Goal: Find contact information: Obtain details needed to contact an individual or organization

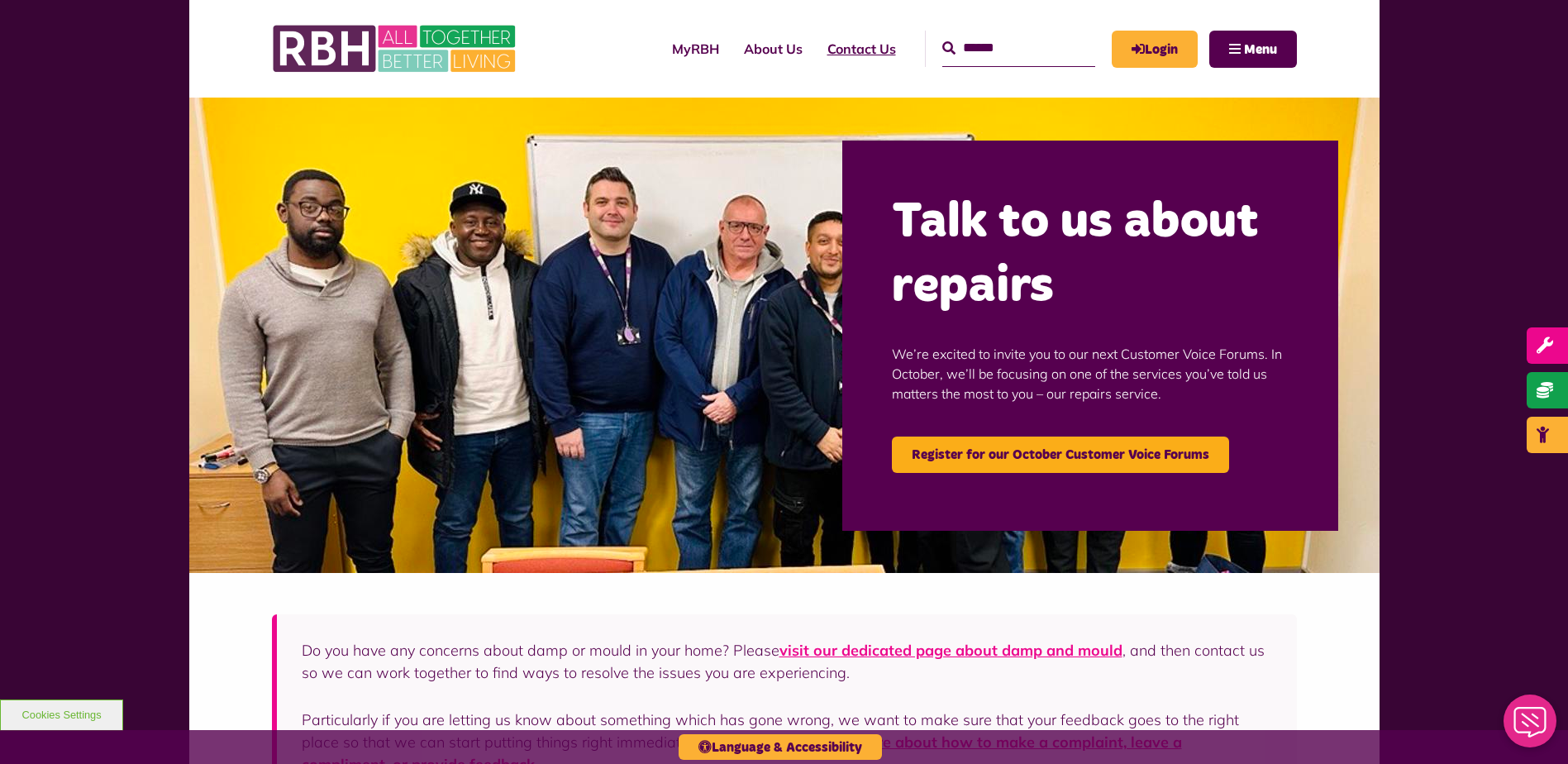
click at [838, 53] on link "Contact Us" at bounding box center [861, 48] width 93 height 44
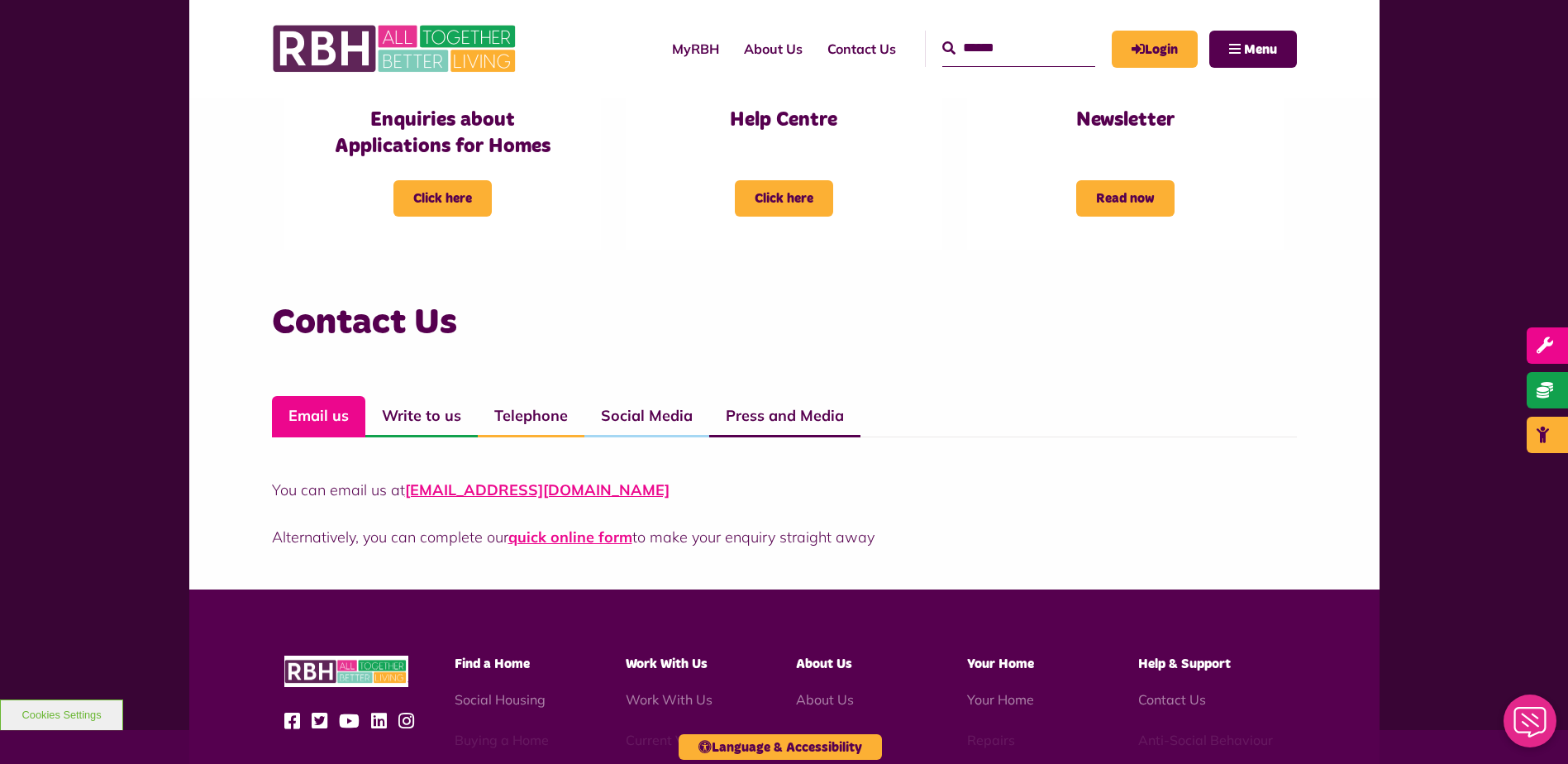
scroll to position [981, 0]
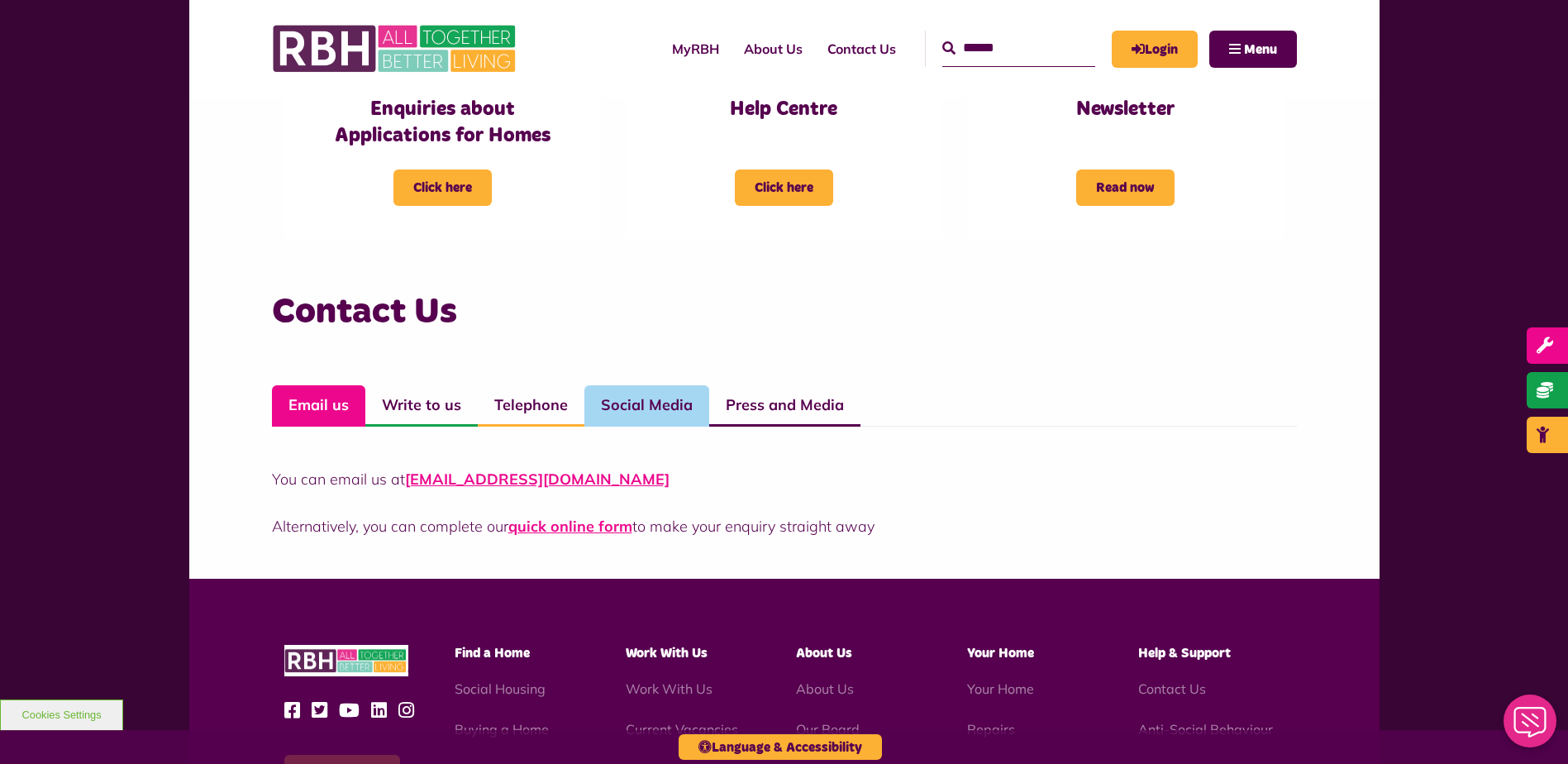
click at [640, 409] on link "Social Media" at bounding box center [647, 406] width 125 height 42
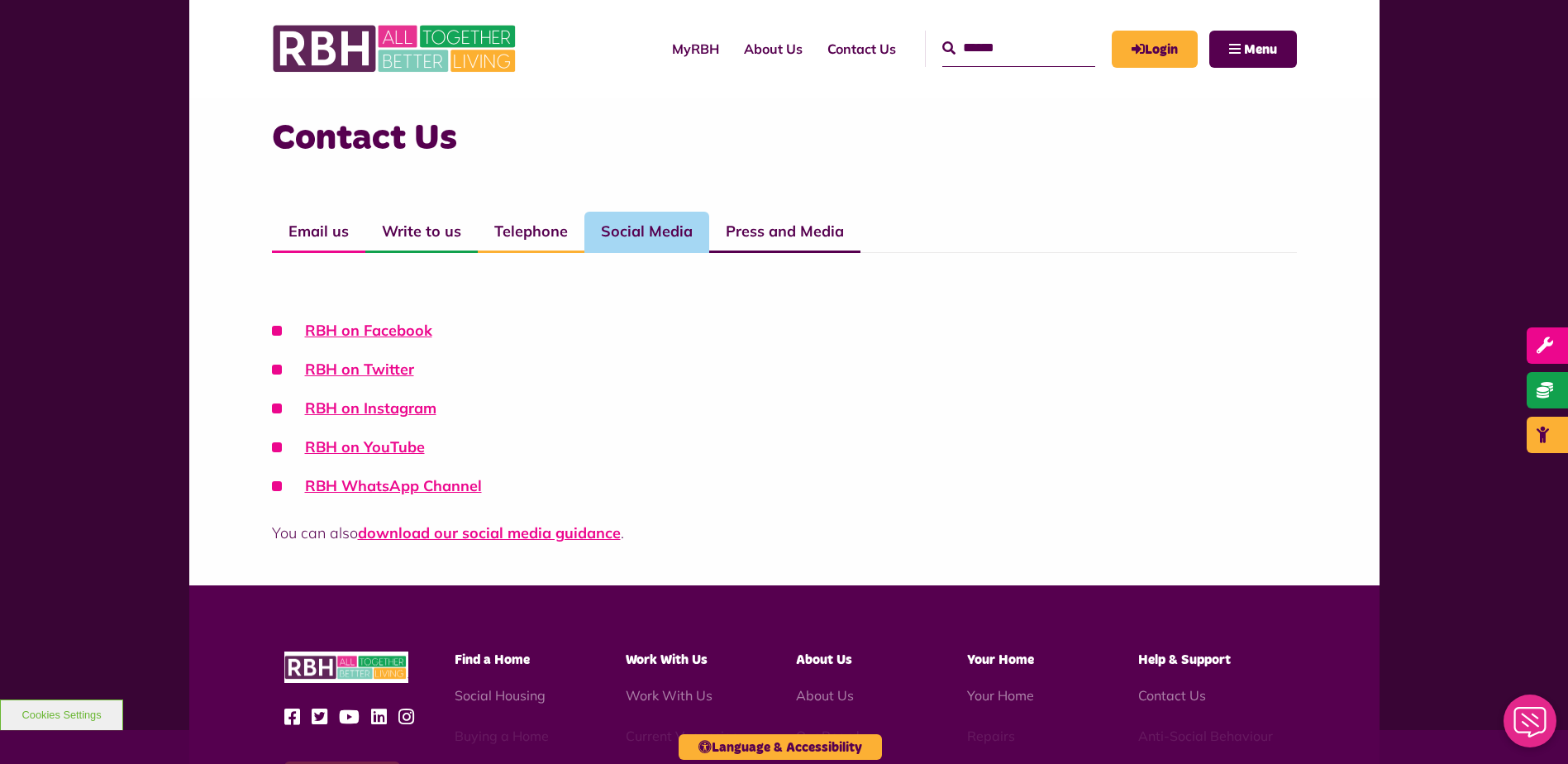
scroll to position [1148, 0]
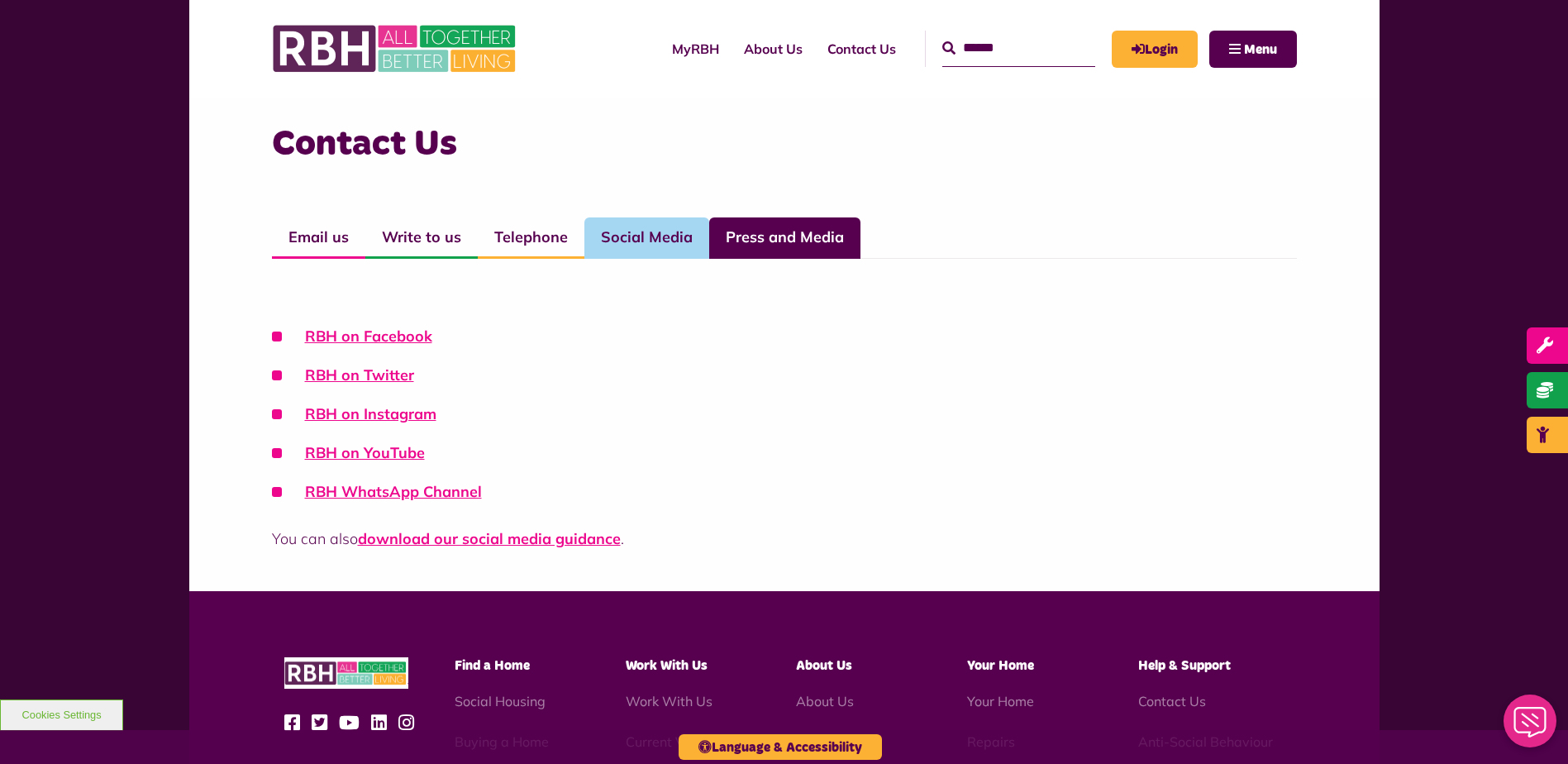
click at [807, 231] on link "Press and Media" at bounding box center [784, 238] width 151 height 42
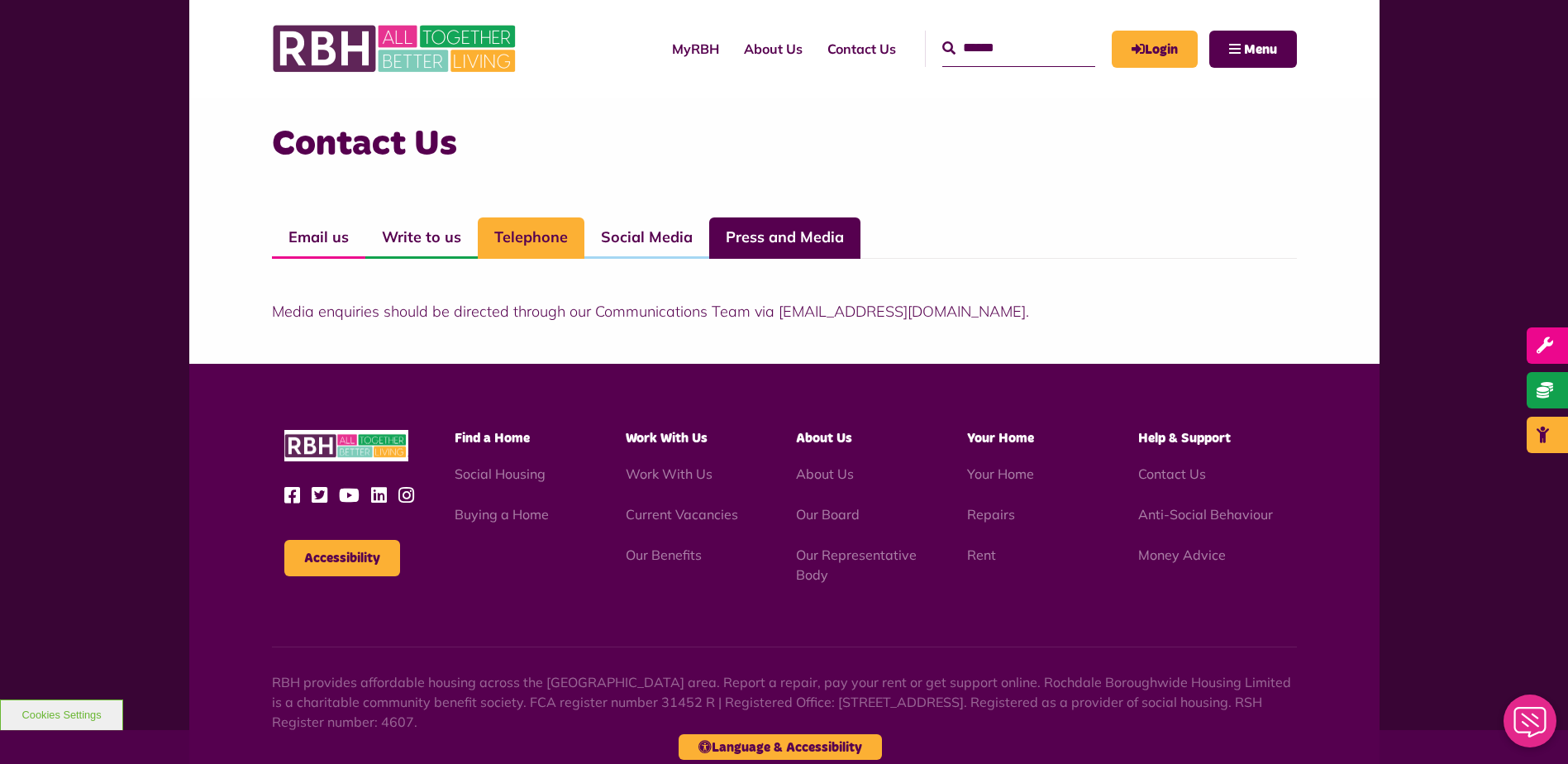
click at [531, 238] on link "Telephone" at bounding box center [531, 238] width 107 height 42
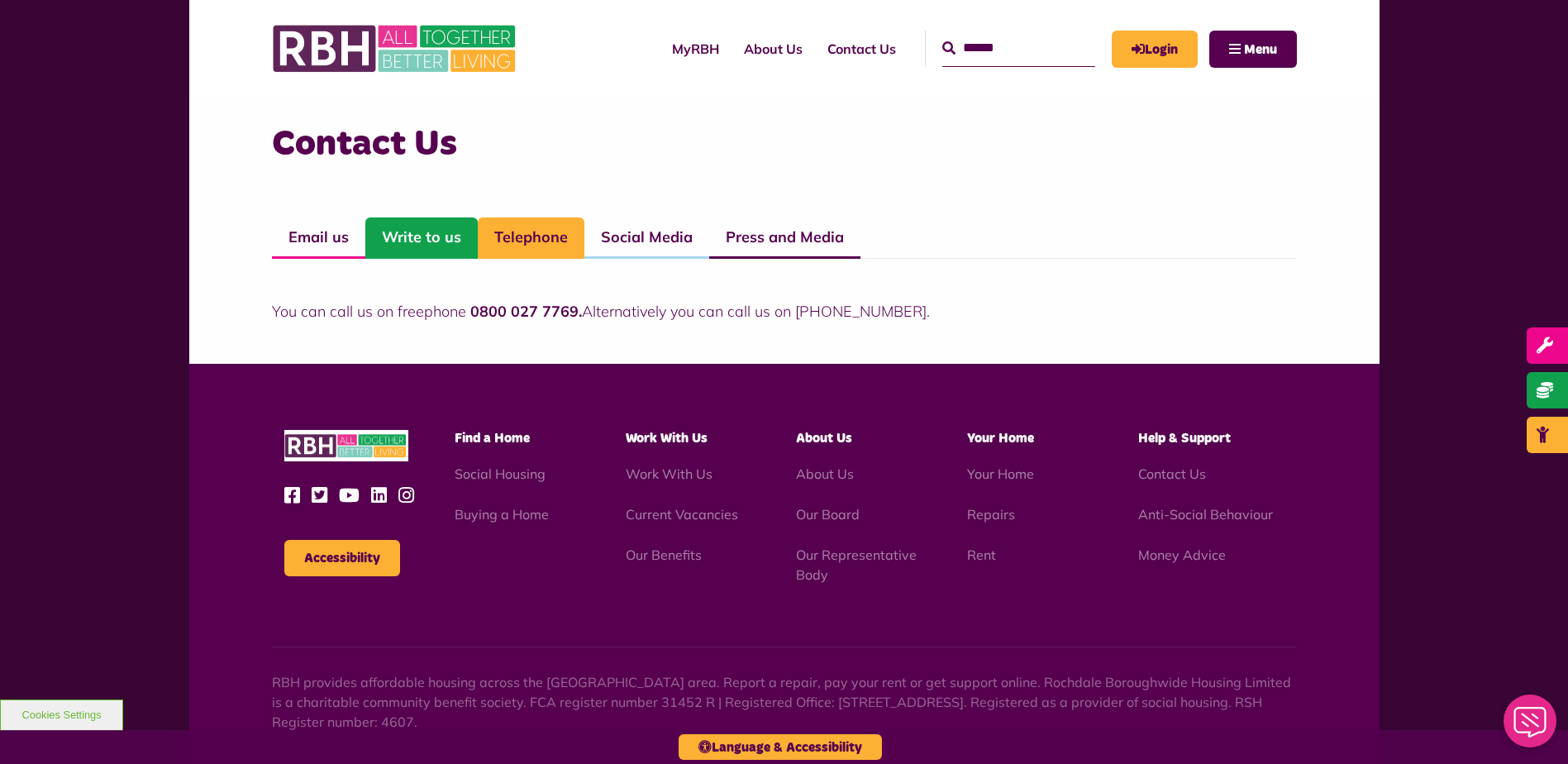
click at [424, 240] on link "Write to us" at bounding box center [421, 238] width 112 height 42
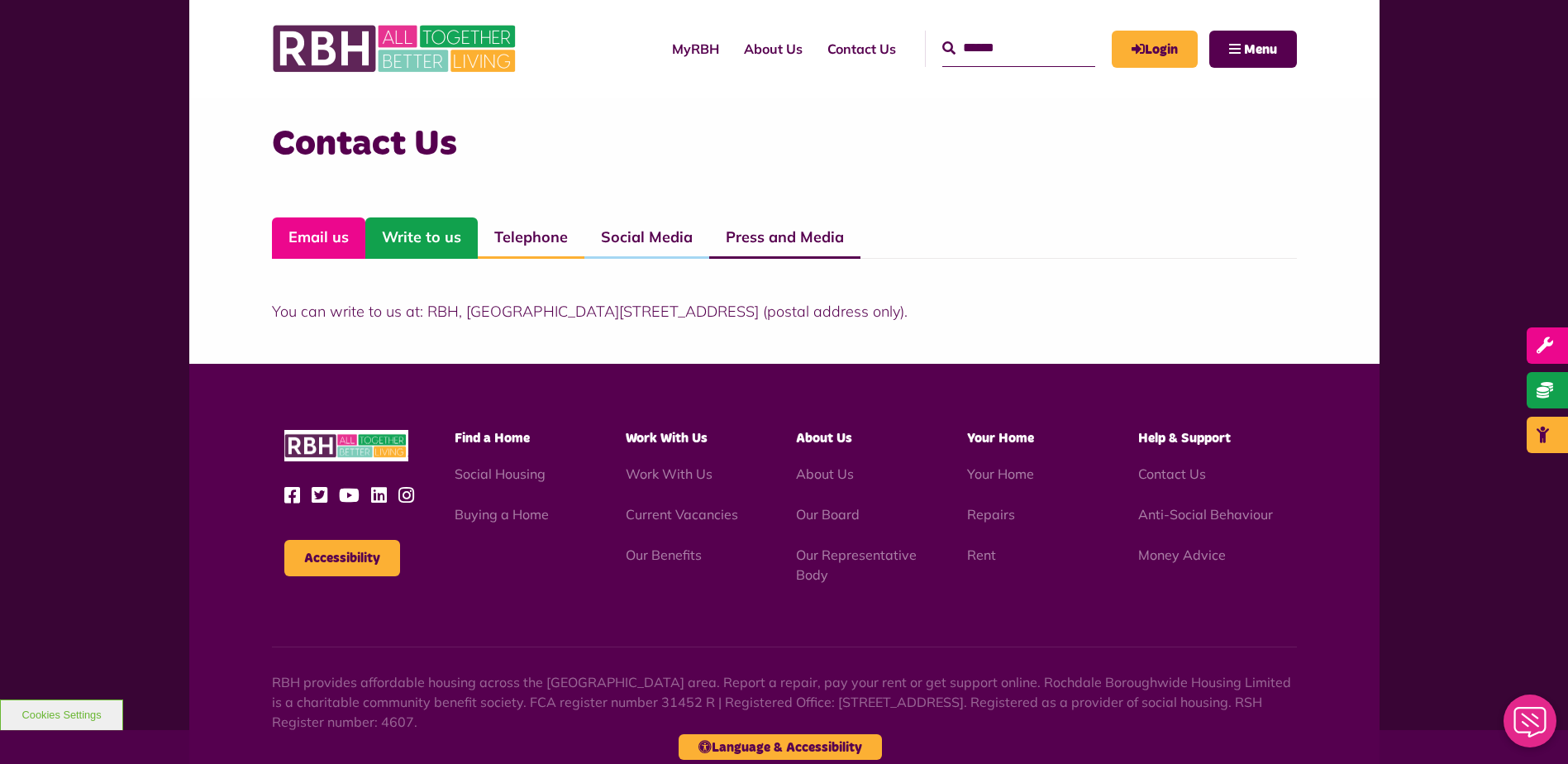
click at [342, 234] on link "Email us" at bounding box center [318, 238] width 93 height 42
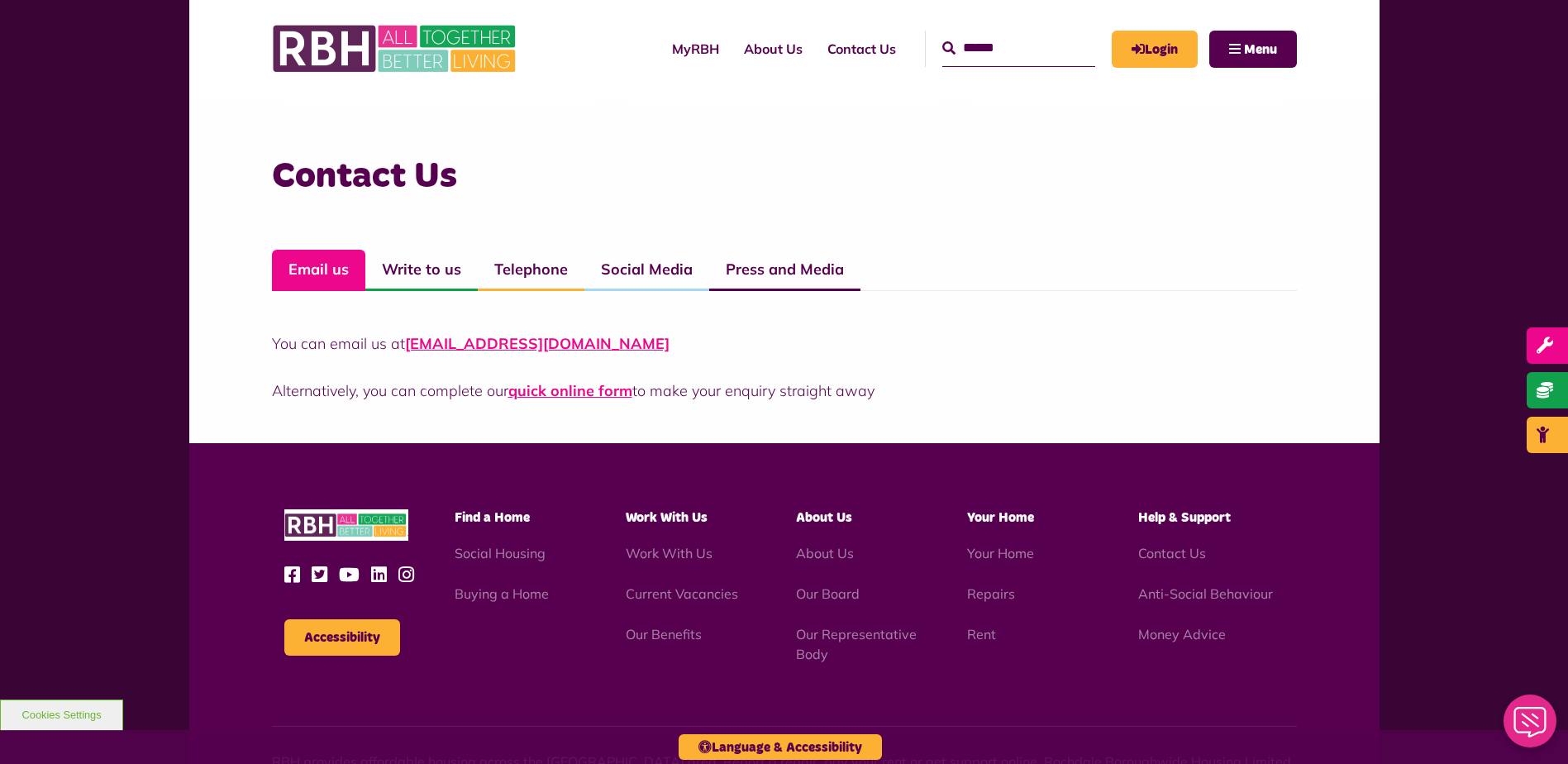
scroll to position [1114, 0]
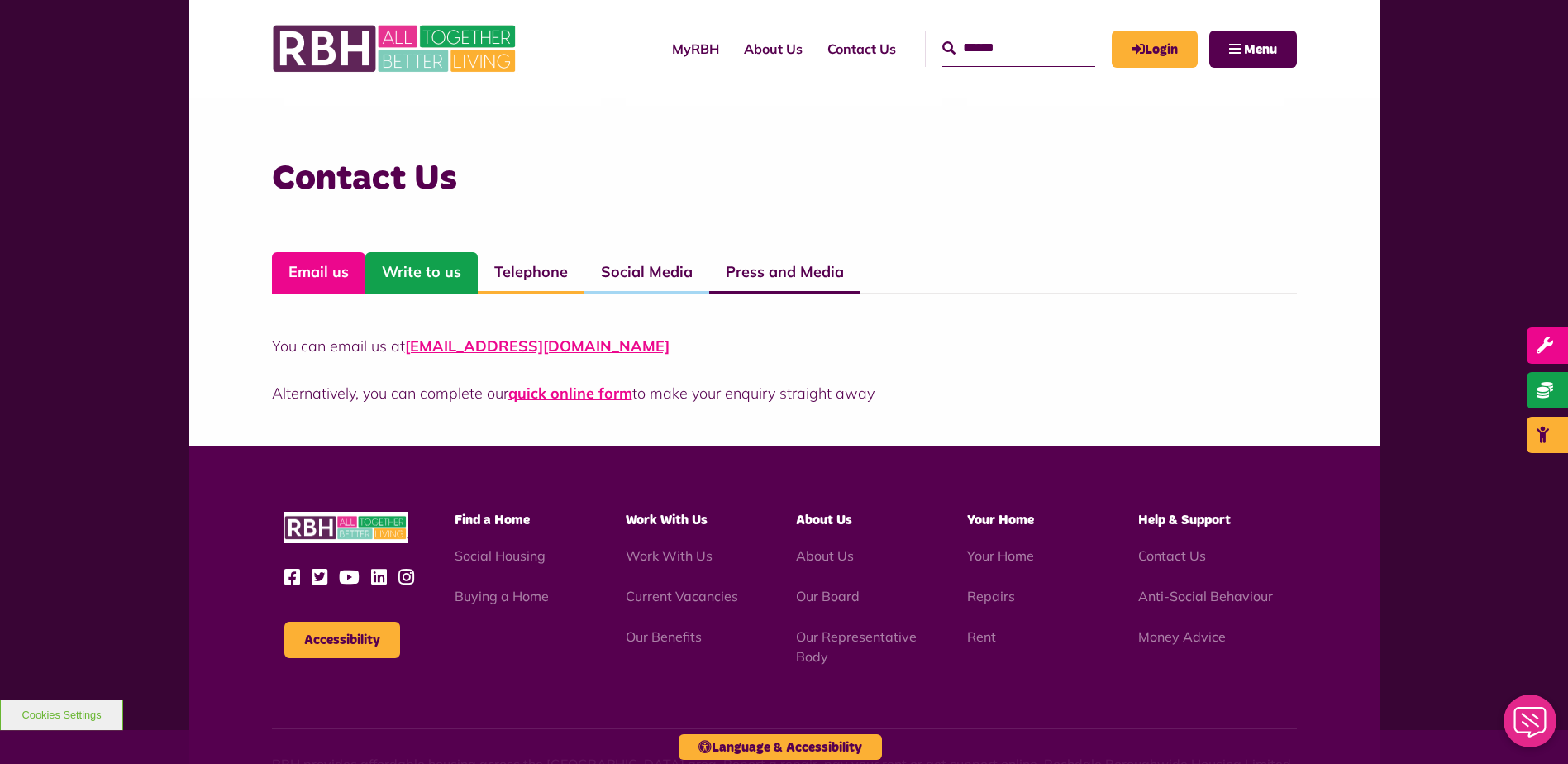
click at [408, 276] on link "Write to us" at bounding box center [421, 273] width 112 height 42
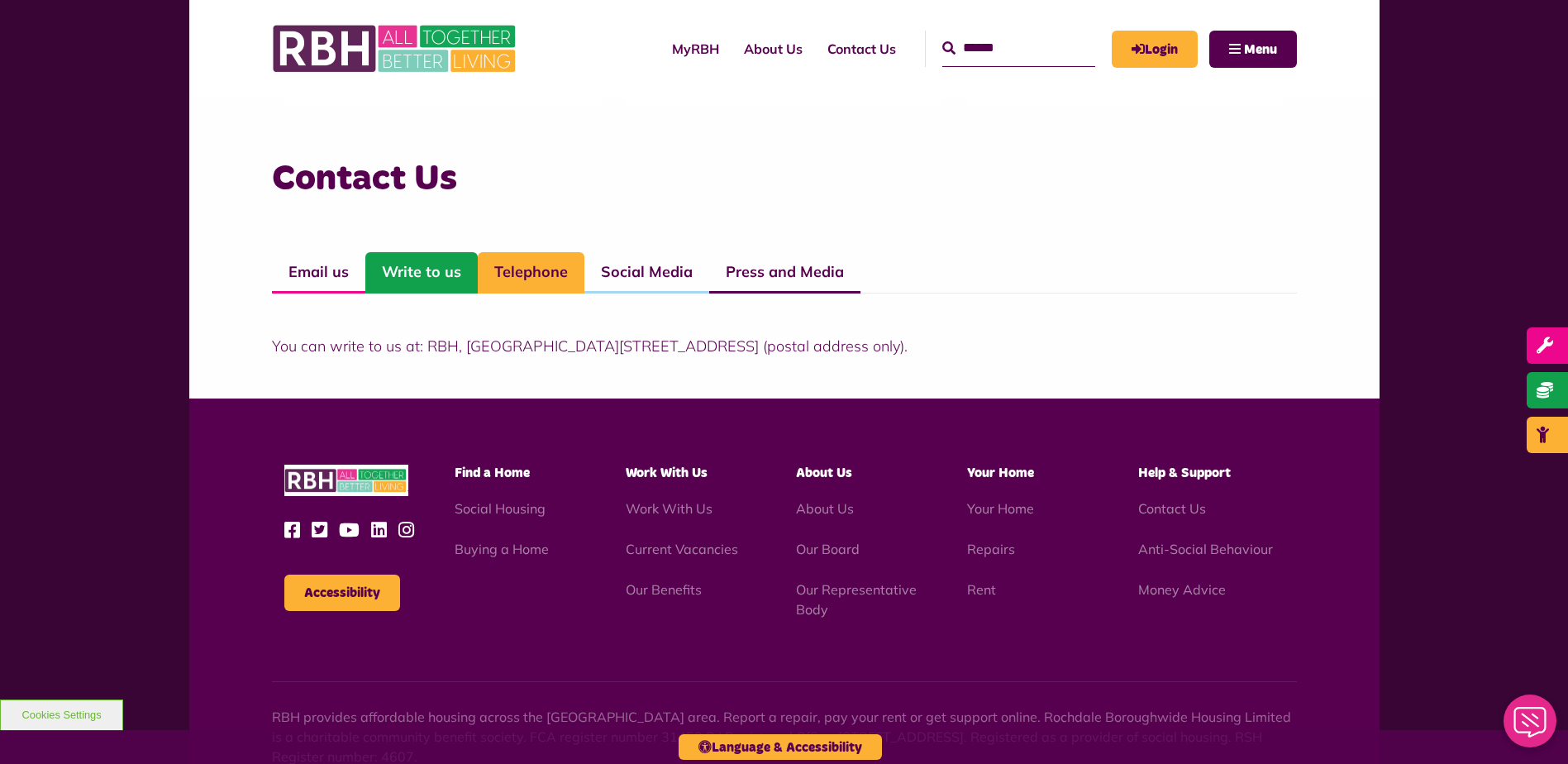
click at [524, 276] on link "Telephone" at bounding box center [531, 273] width 107 height 42
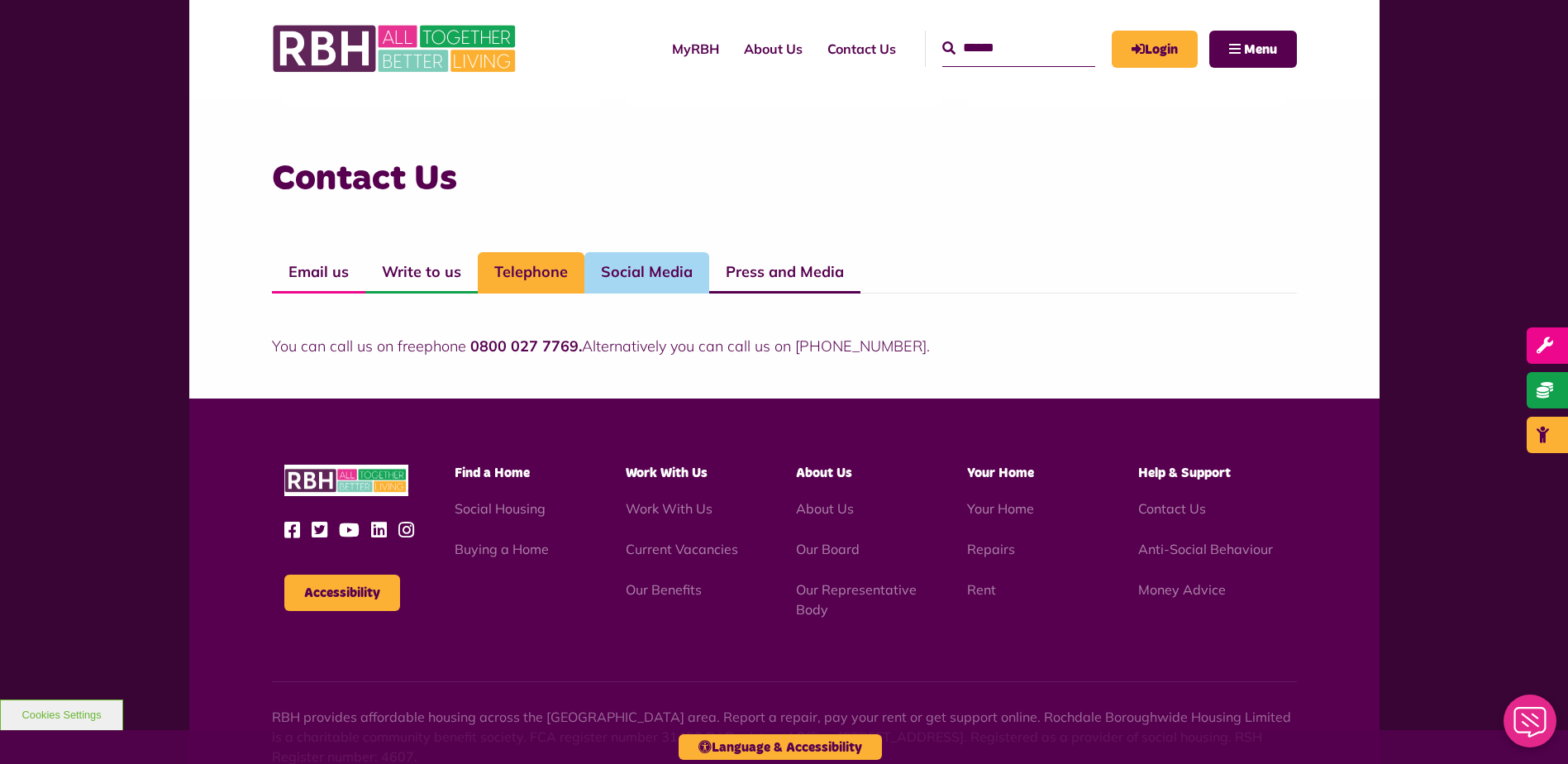
click at [632, 280] on link "Social Media" at bounding box center [647, 273] width 125 height 42
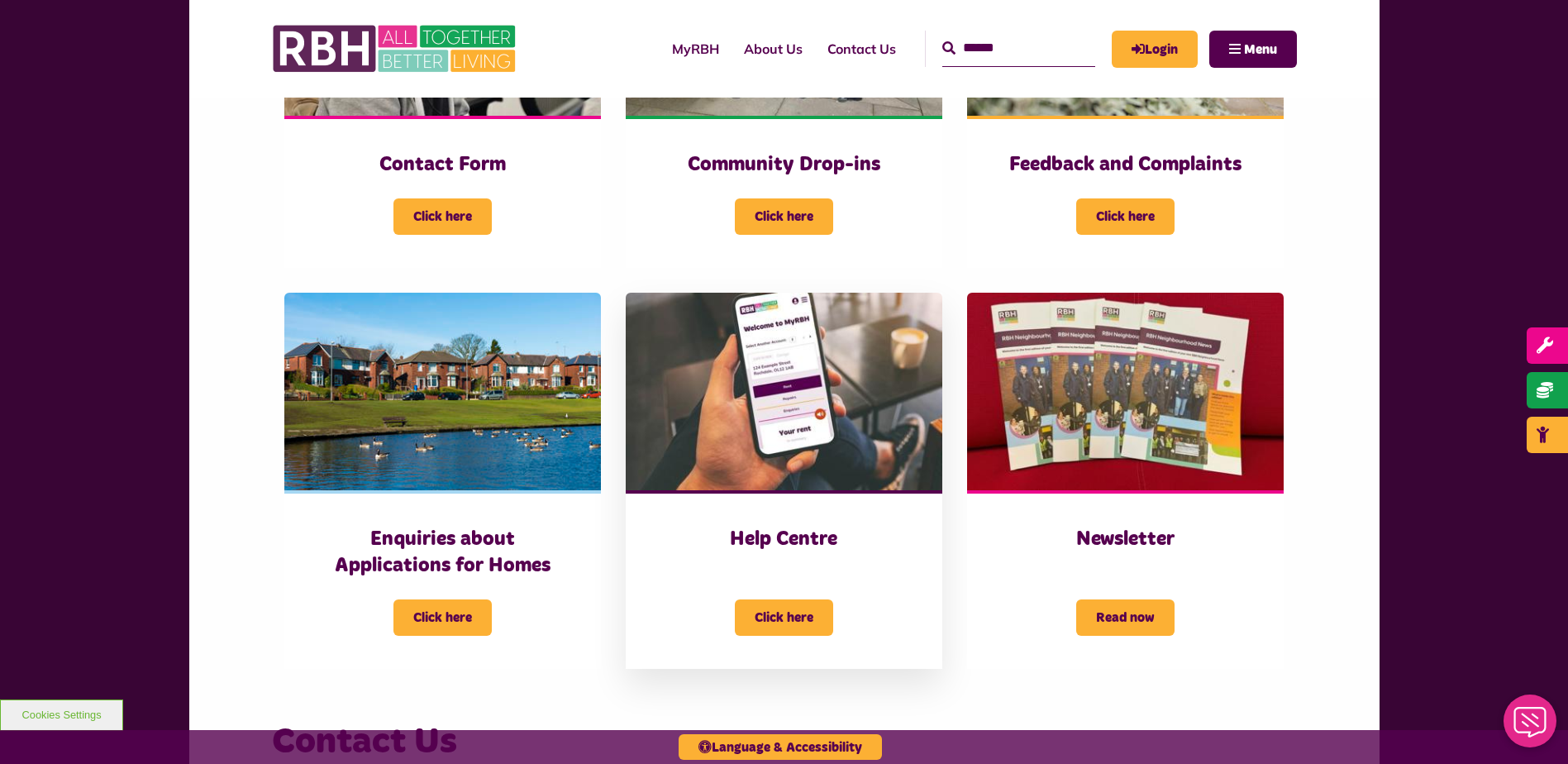
scroll to position [552, 0]
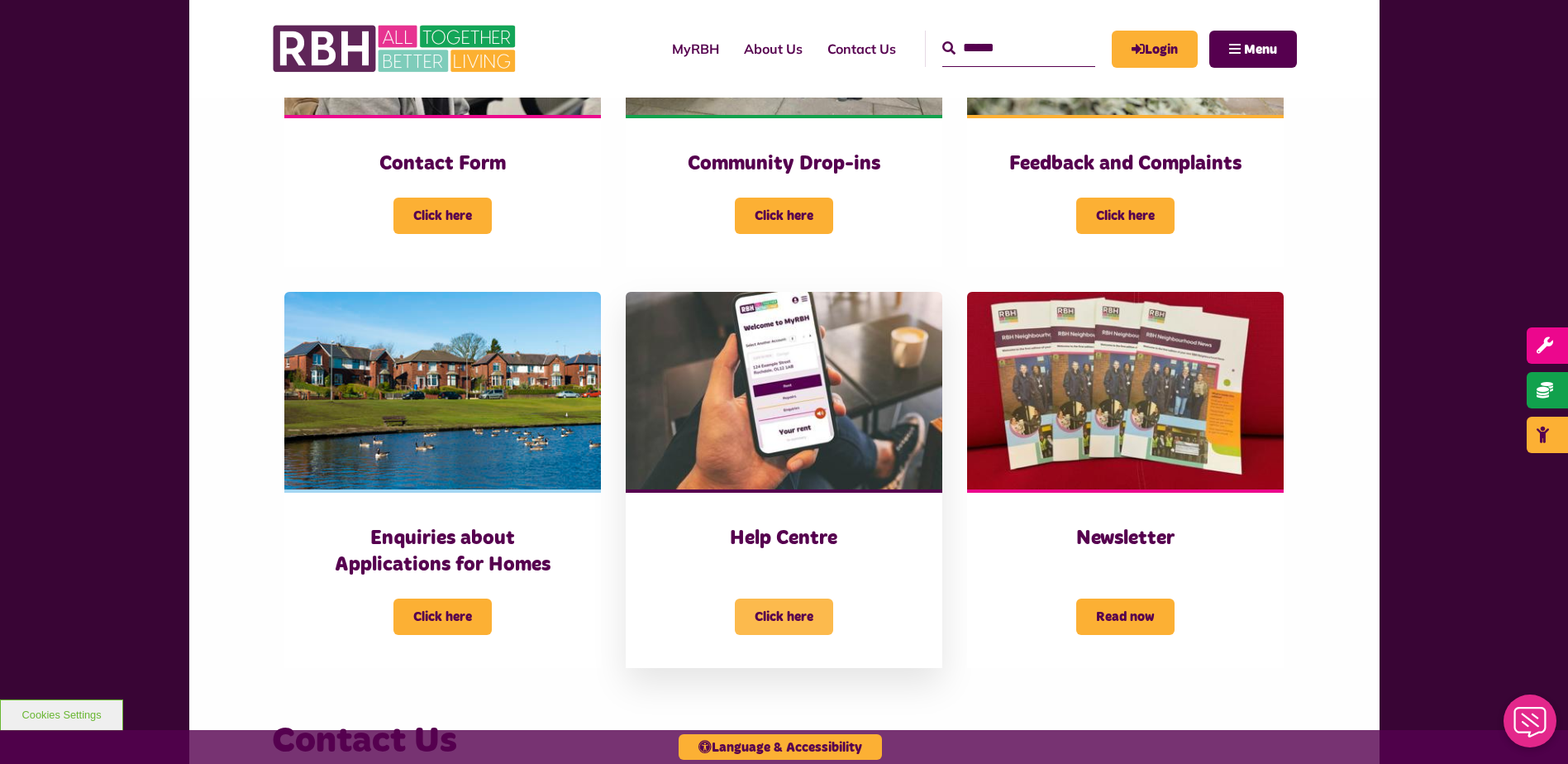
click at [789, 618] on span "Click here" at bounding box center [784, 617] width 99 height 36
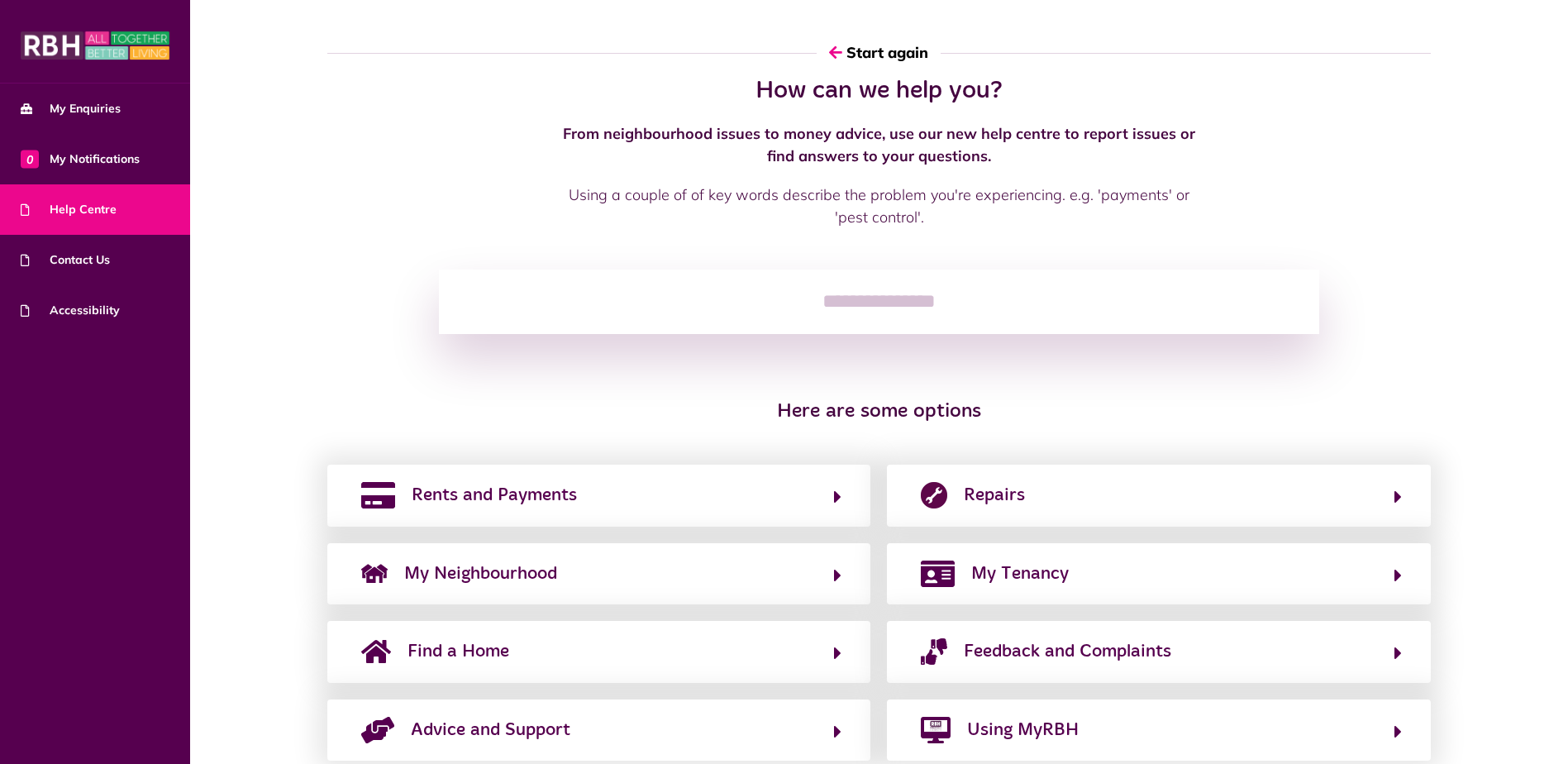
click at [1127, 464] on div "How can we help you? From neighbourhood issues to money advice, use our new hel…" at bounding box center [879, 427] width 1378 height 701
click at [1016, 505] on span "Repairs" at bounding box center [995, 495] width 62 height 26
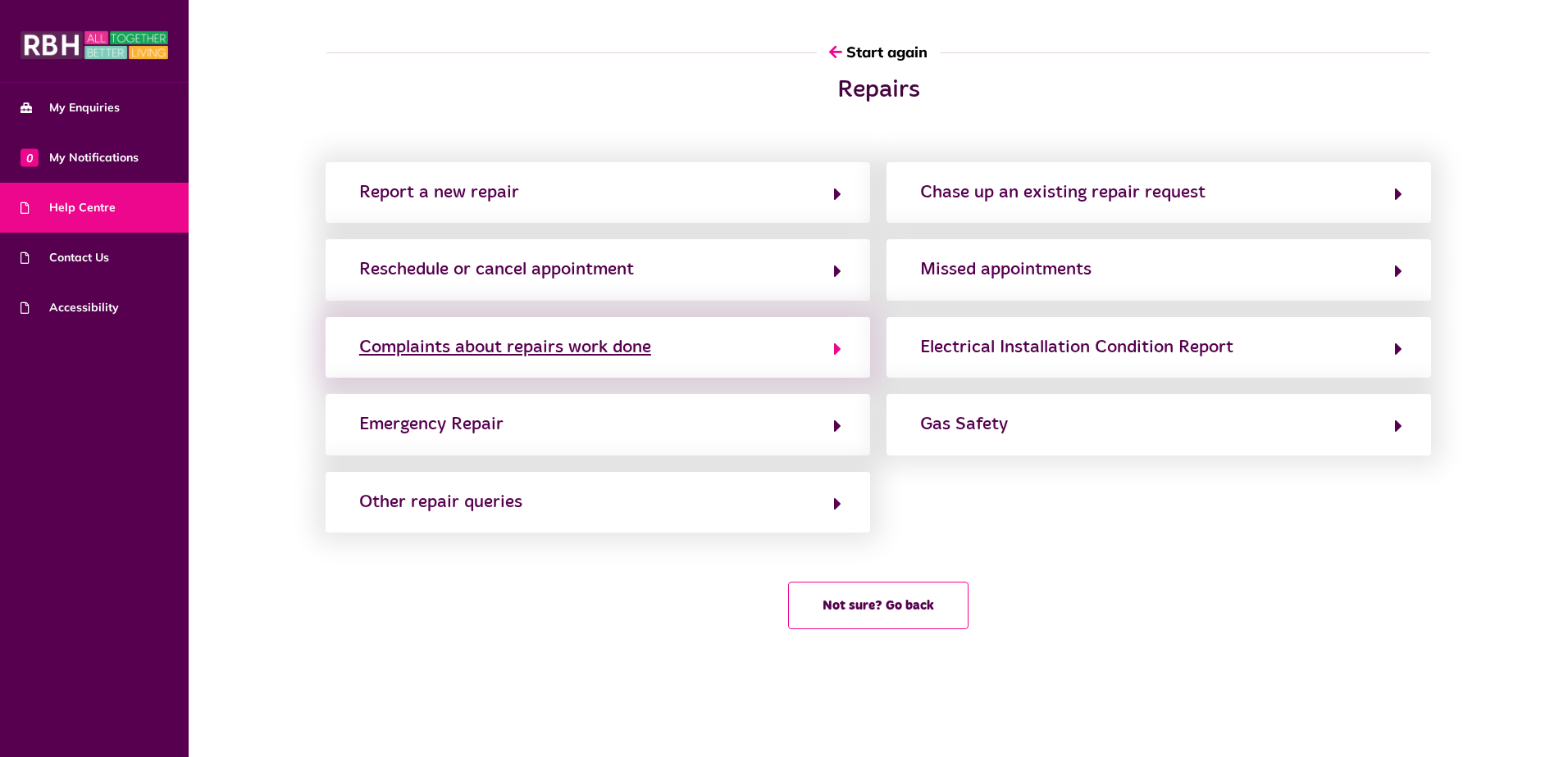
click at [819, 354] on button "Complaints about repairs work done" at bounding box center [598, 347] width 487 height 28
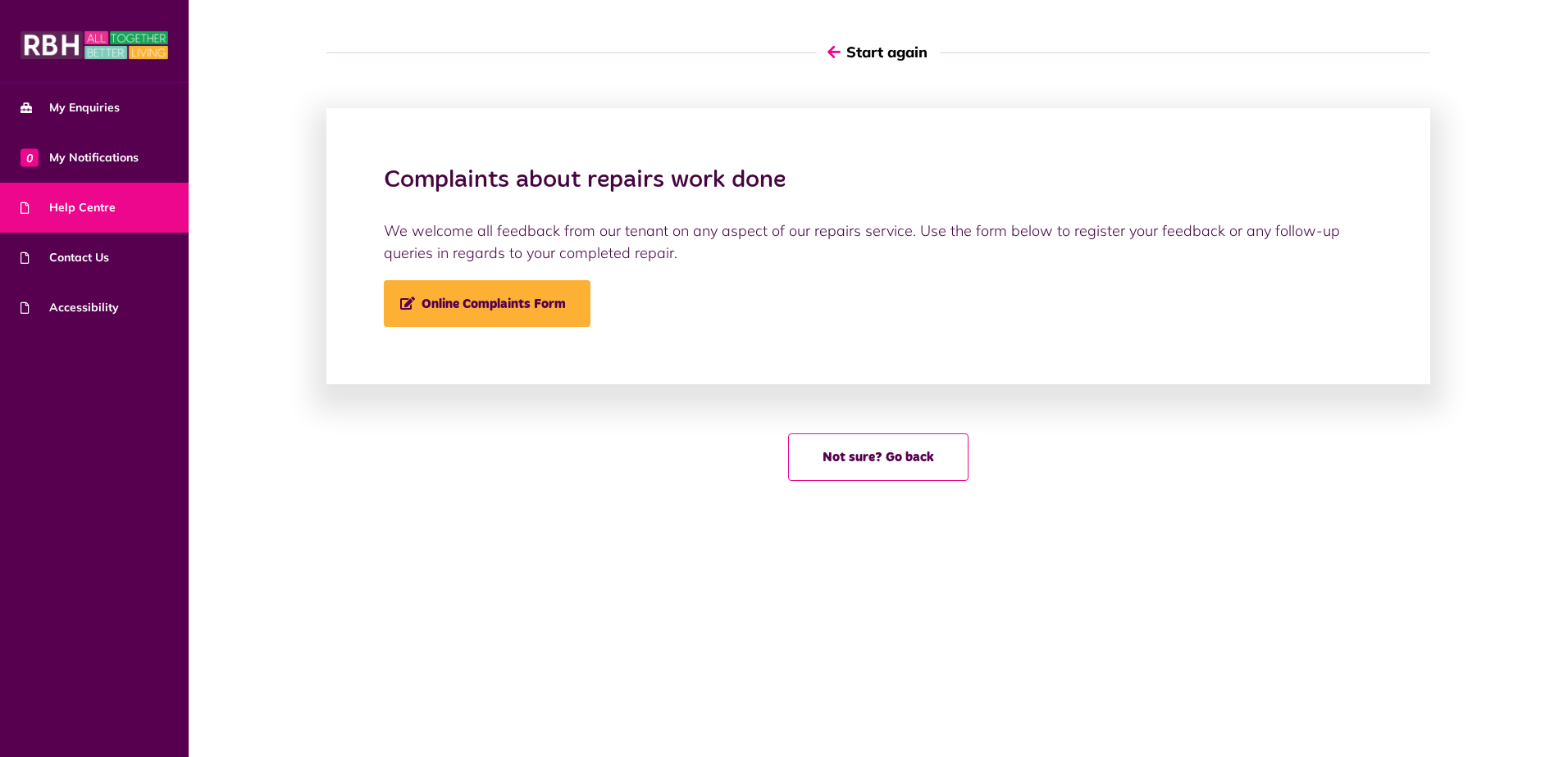
click at [864, 55] on button "Start again" at bounding box center [878, 52] width 123 height 47
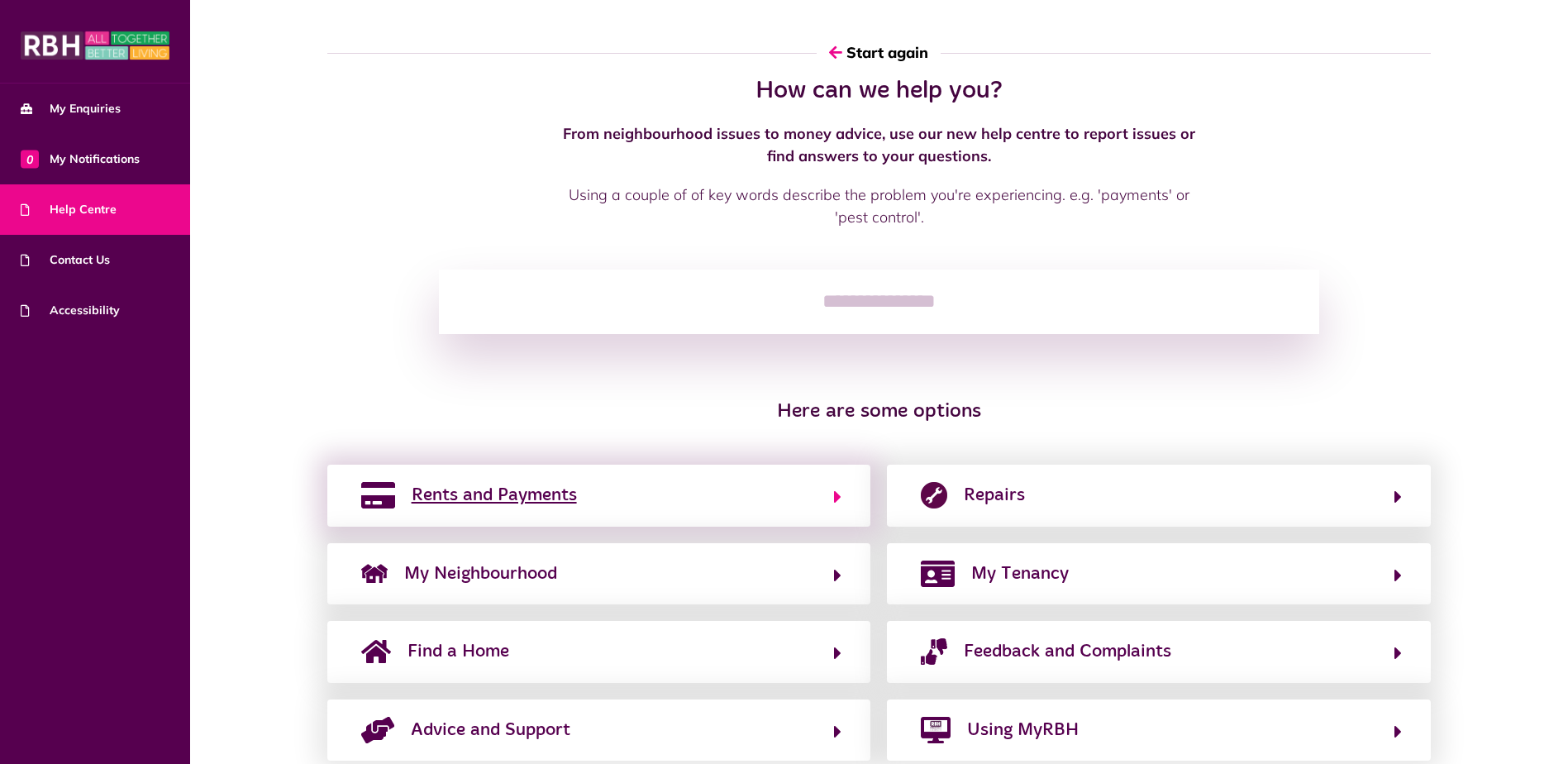
click at [528, 499] on span "Rents and Payments" at bounding box center [494, 495] width 165 height 26
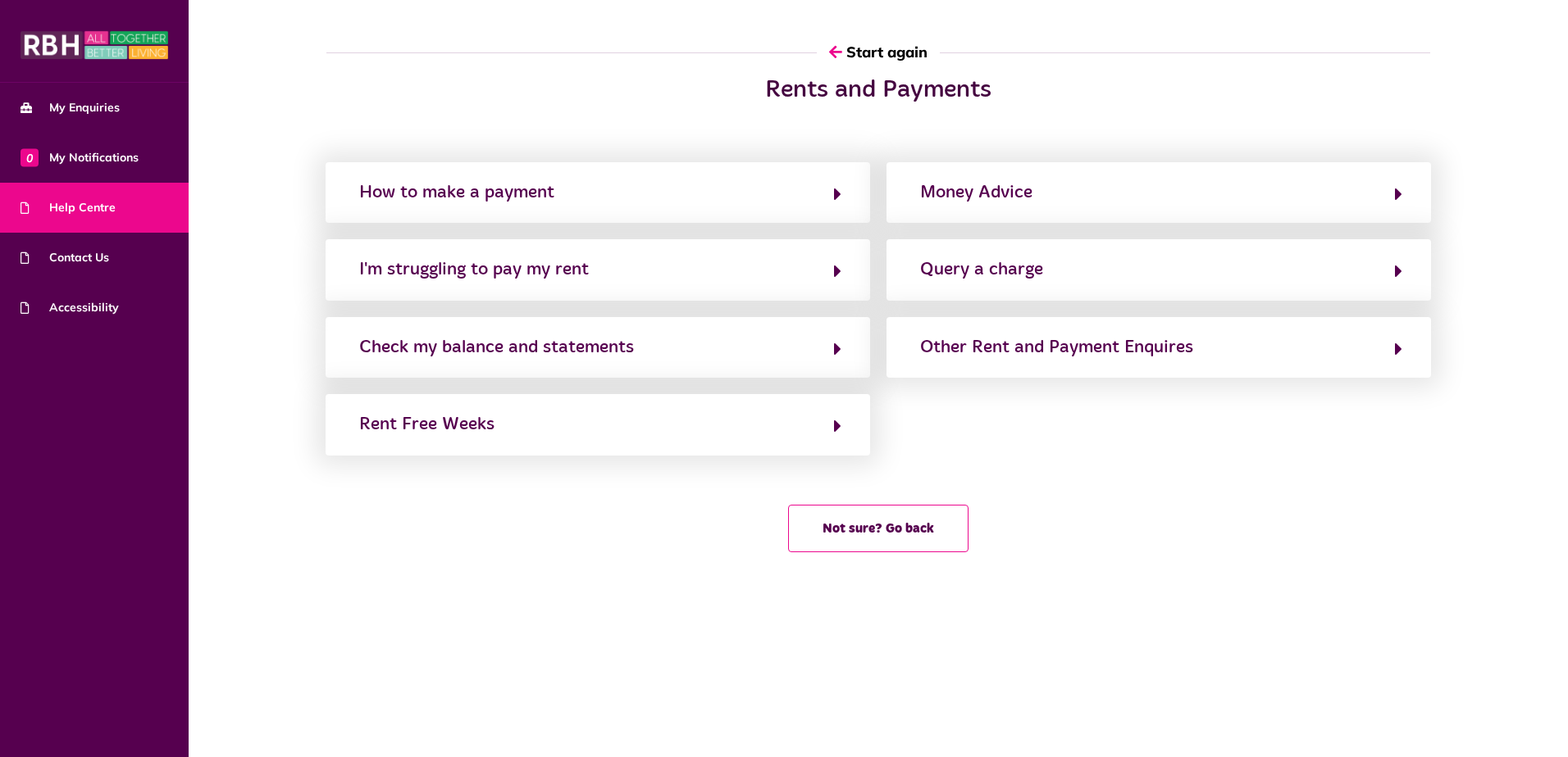
click at [93, 37] on img at bounding box center [94, 45] width 147 height 32
